Goal: Go to known website: Go to known website

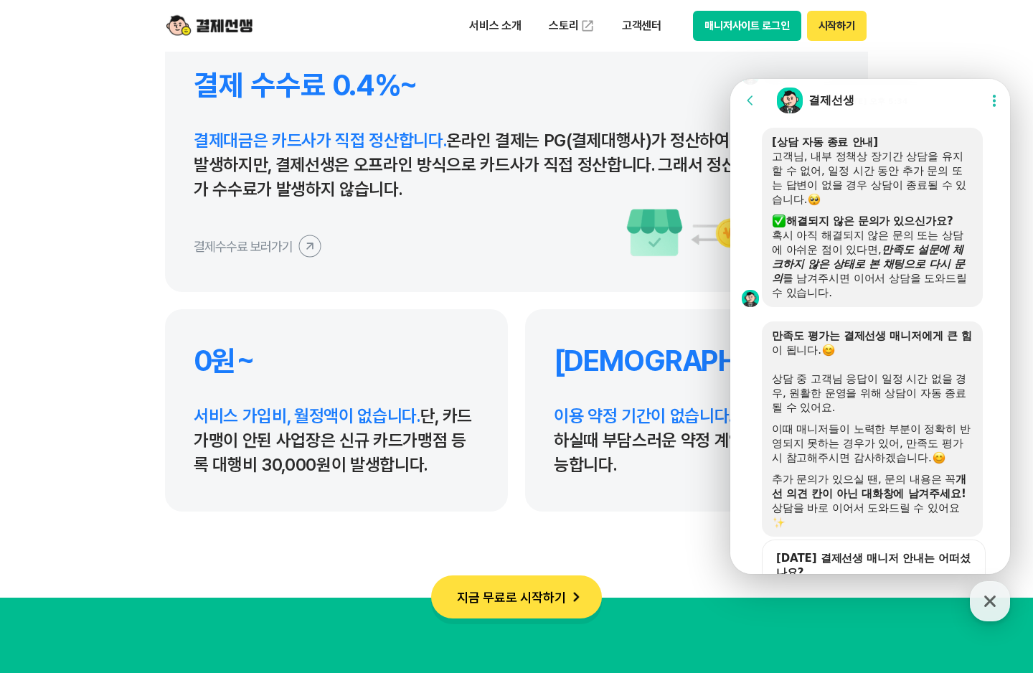
scroll to position [3528, 0]
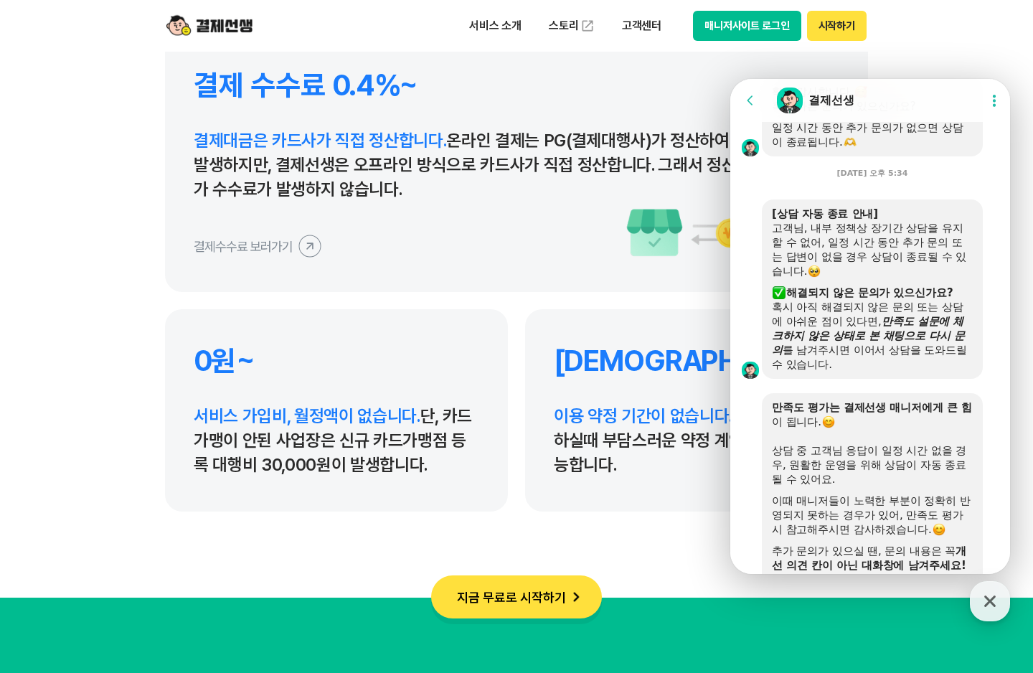
click at [956, 33] on header "서비스 소개 스토리 고객센터 매니저사이트 로그인 시작하기" at bounding box center [516, 26] width 1033 height 52
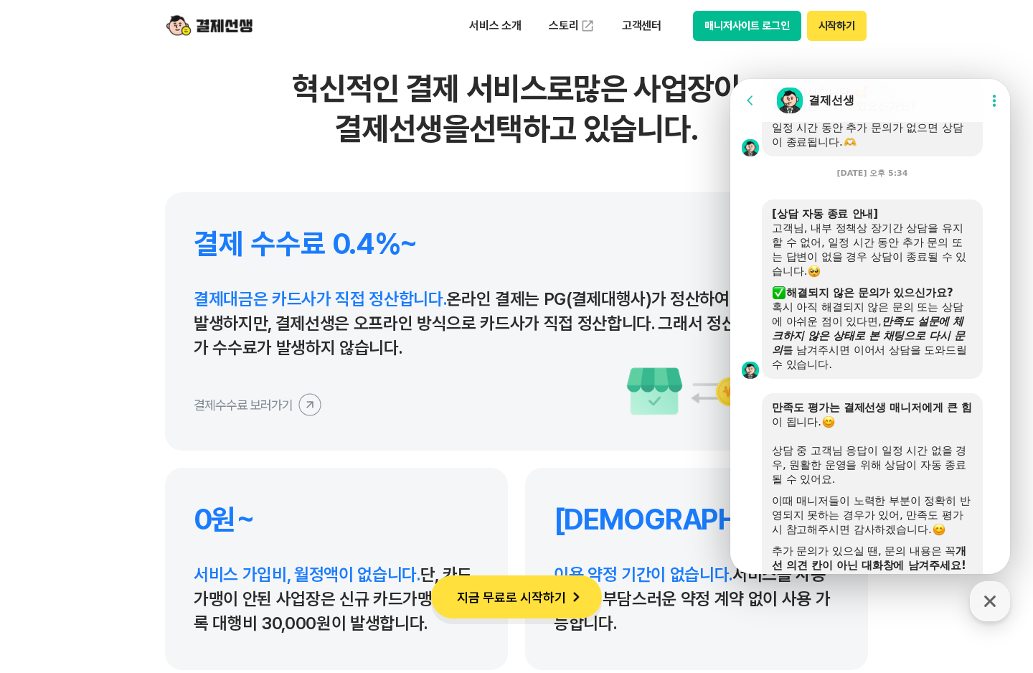
scroll to position [6384, 0]
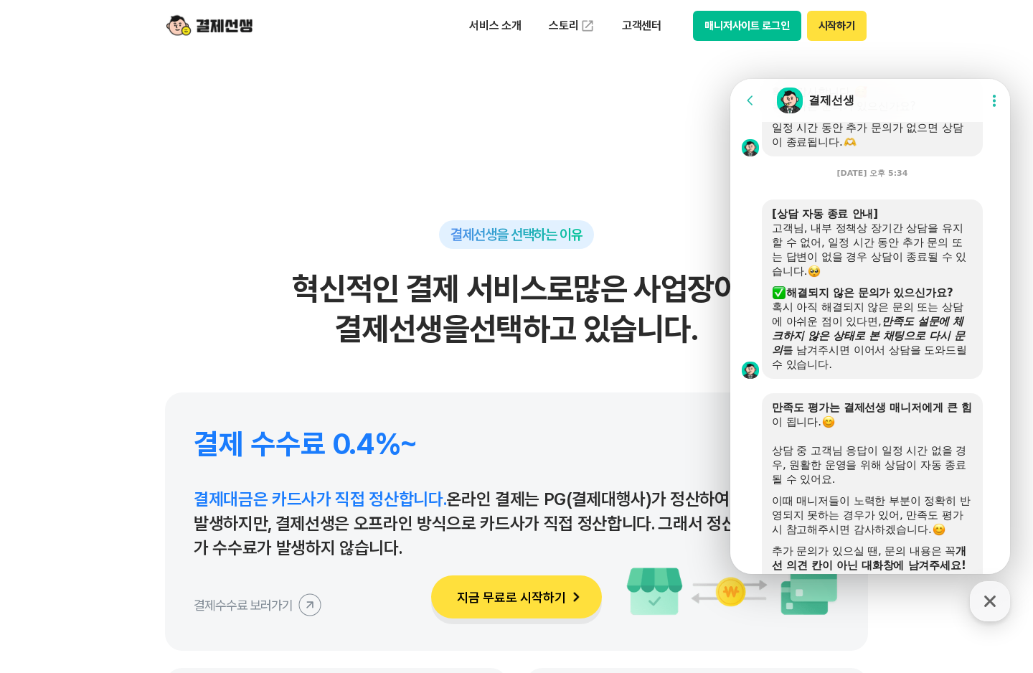
click at [225, 21] on img at bounding box center [209, 25] width 86 height 27
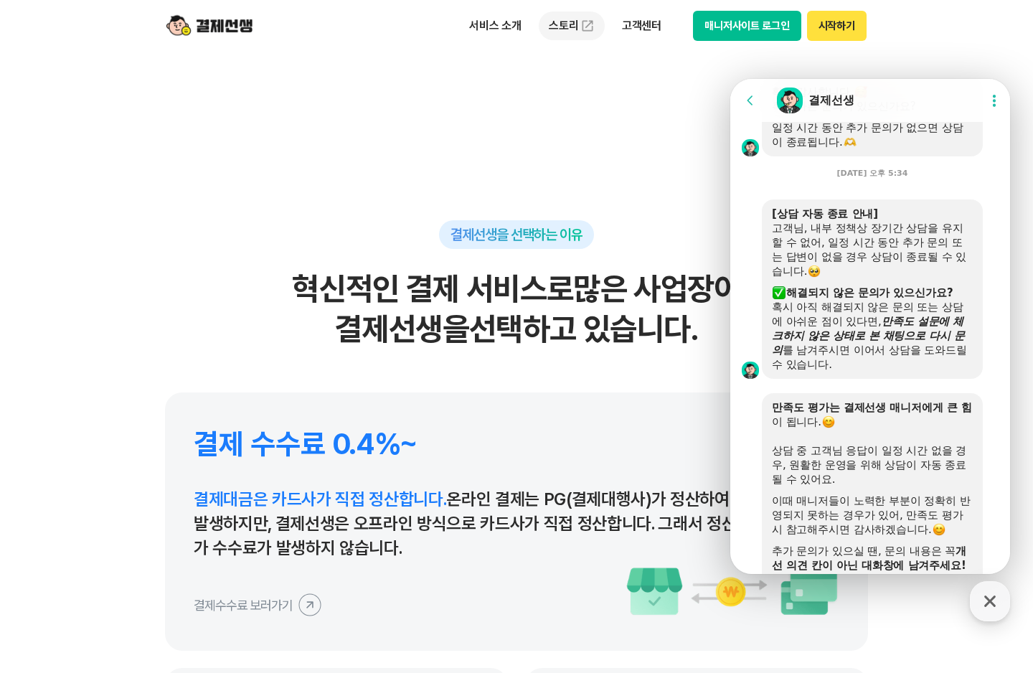
scroll to position [0, 0]
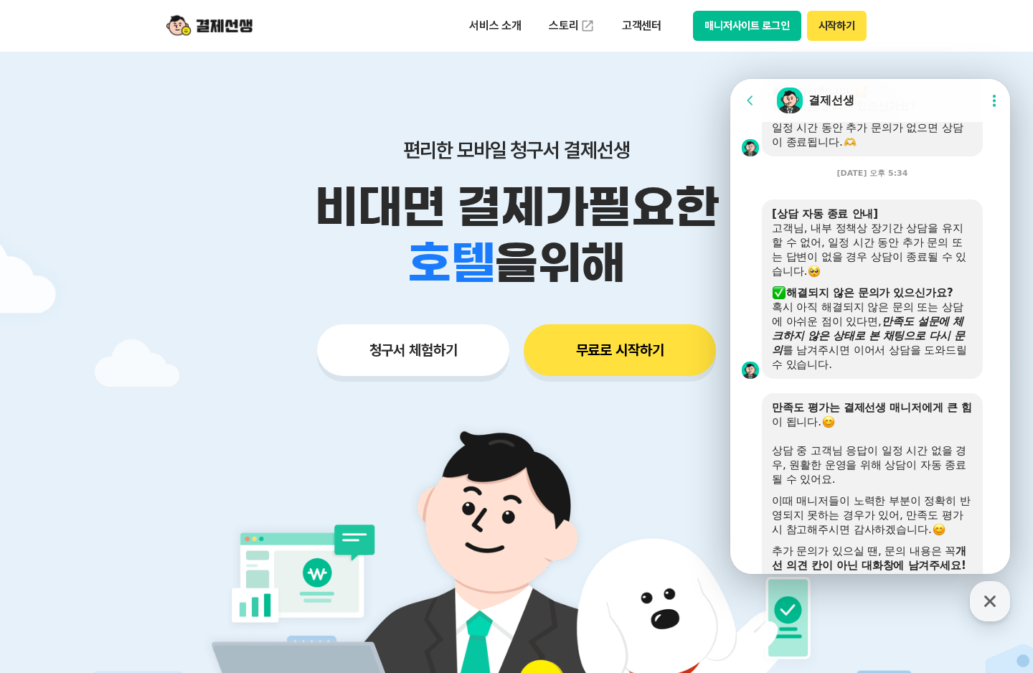
drag, startPoint x: 914, startPoint y: 29, endPoint x: 872, endPoint y: 28, distance: 41.6
click at [913, 29] on header "서비스 소개 스토리 고객센터 매니저사이트 로그인 시작하기" at bounding box center [516, 26] width 1033 height 52
click at [840, 28] on button "시작하기" at bounding box center [837, 26] width 60 height 30
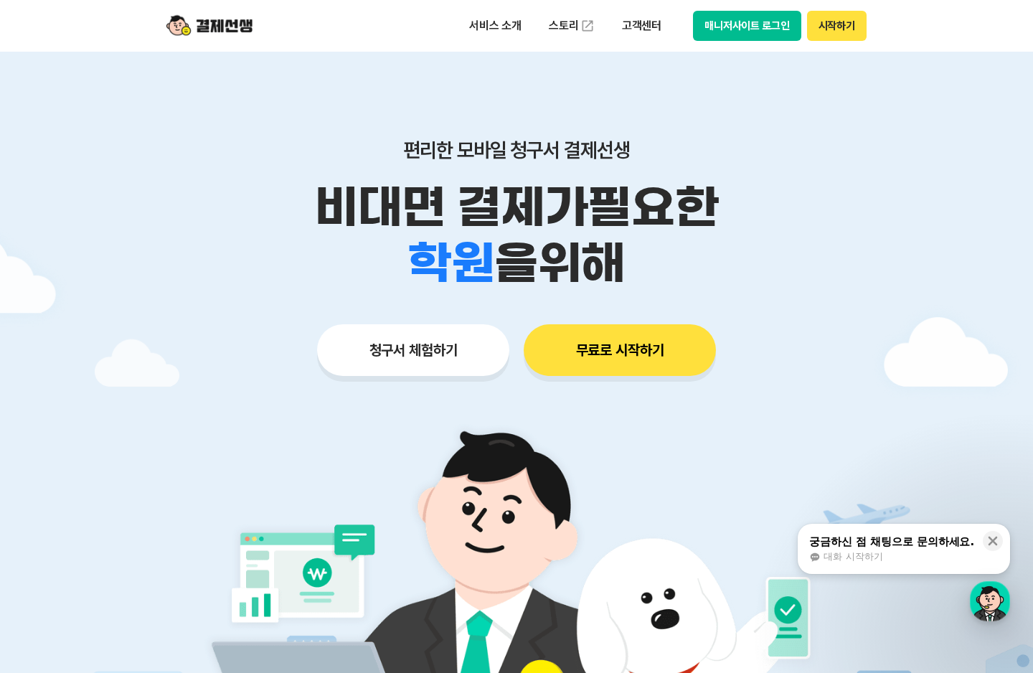
click at [763, 30] on button "매니저사이트 로그인" at bounding box center [747, 26] width 108 height 30
